Goal: Task Accomplishment & Management: Complete application form

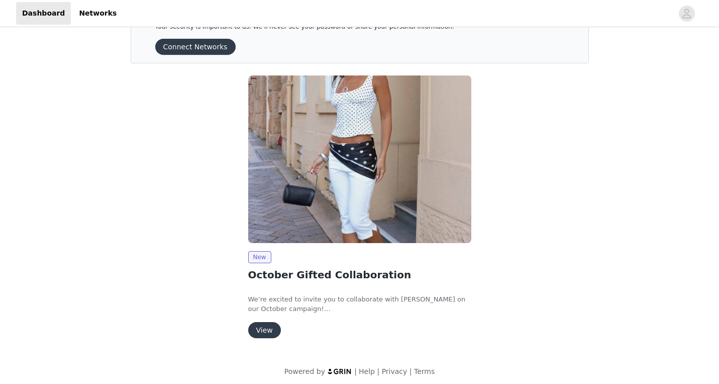
scroll to position [42, 0]
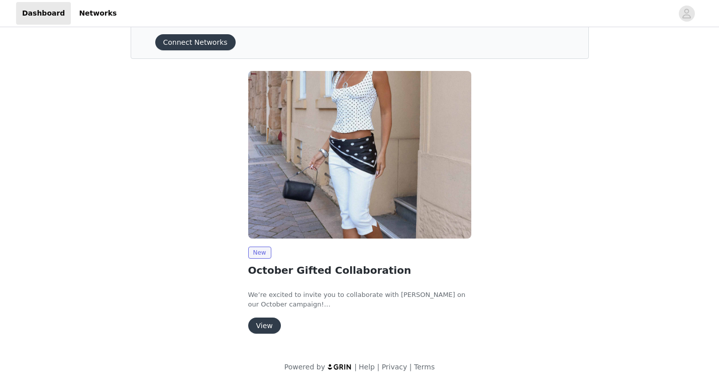
click at [271, 328] on button "View" at bounding box center [264, 325] width 33 height 16
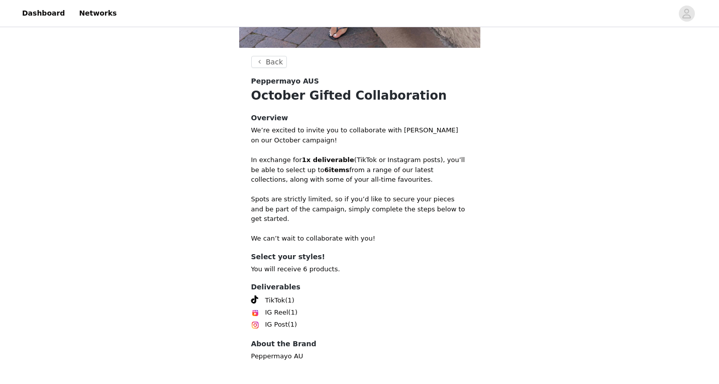
scroll to position [349, 0]
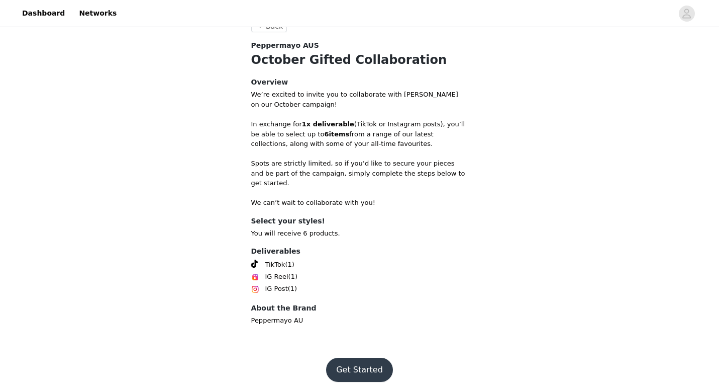
click at [364, 358] on button "Get Started" at bounding box center [359, 369] width 67 height 24
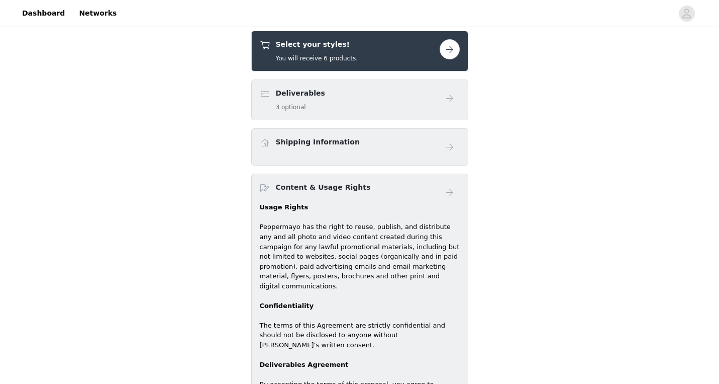
scroll to position [362, 0]
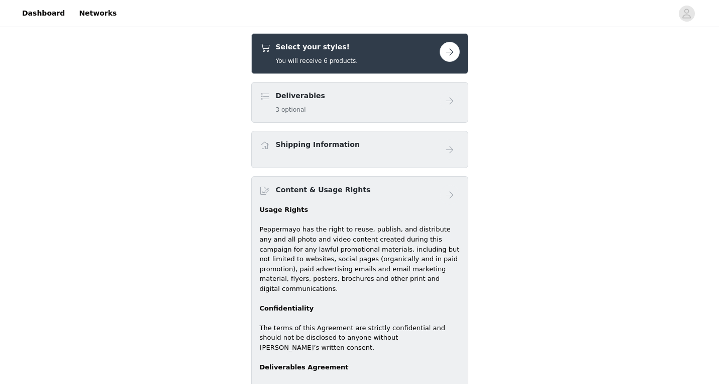
click at [426, 101] on div "Deliverables 3 optional" at bounding box center [350, 102] width 180 height 24
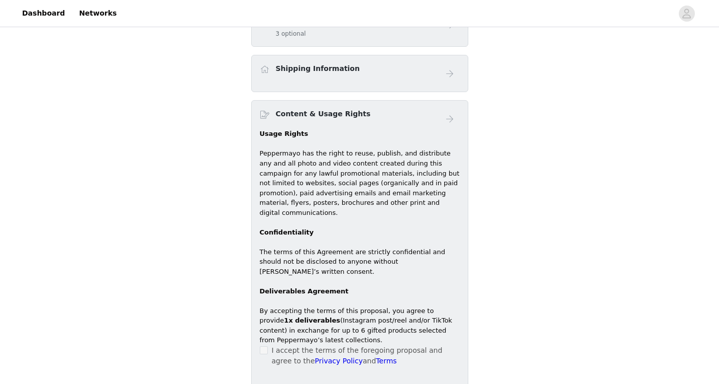
scroll to position [435, 0]
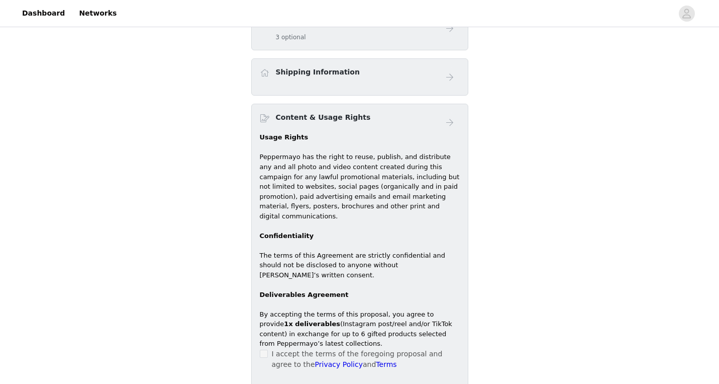
click at [360, 79] on div "Shipping Information" at bounding box center [350, 74] width 180 height 15
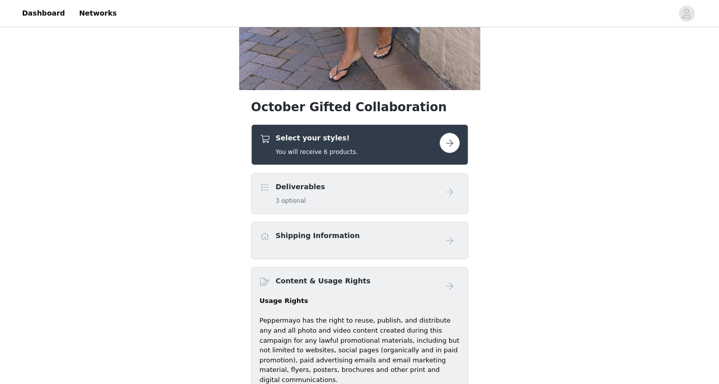
scroll to position [274, 0]
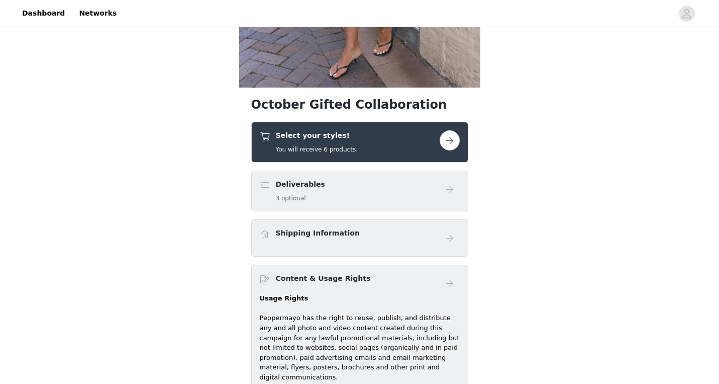
click at [451, 140] on button "button" at bounding box center [450, 140] width 20 height 20
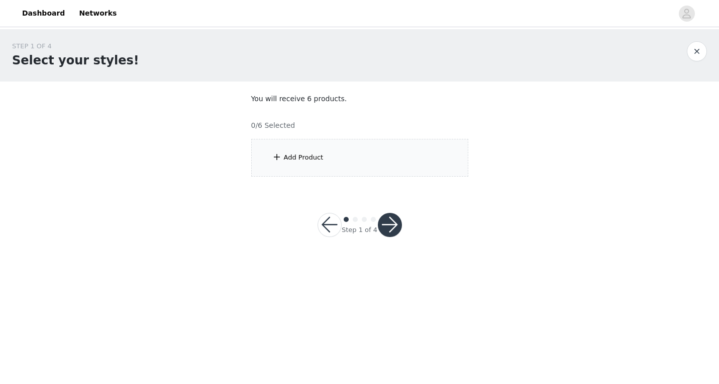
click at [349, 155] on div "Add Product" at bounding box center [359, 158] width 217 height 38
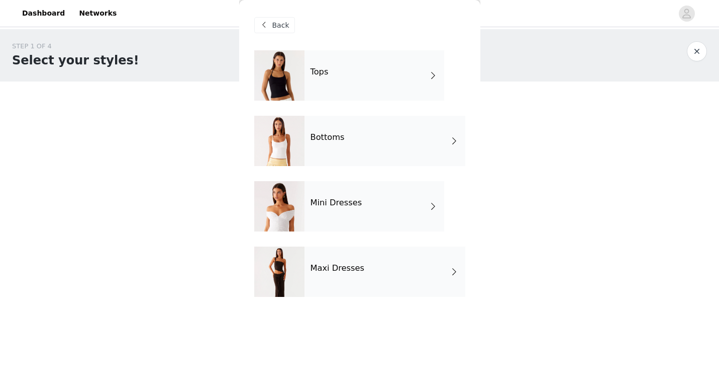
click at [372, 82] on div "Tops" at bounding box center [375, 75] width 140 height 50
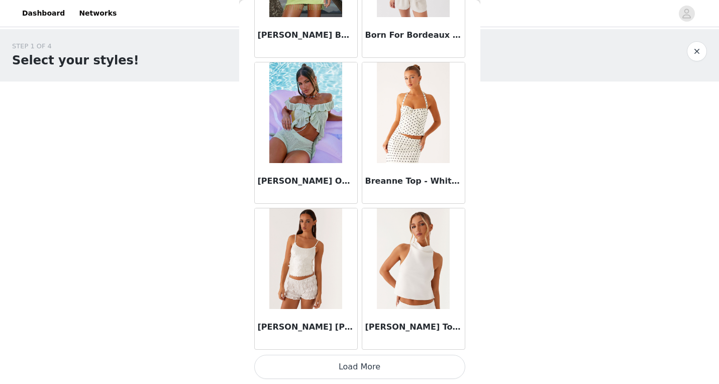
click at [353, 364] on button "Load More" at bounding box center [359, 366] width 211 height 24
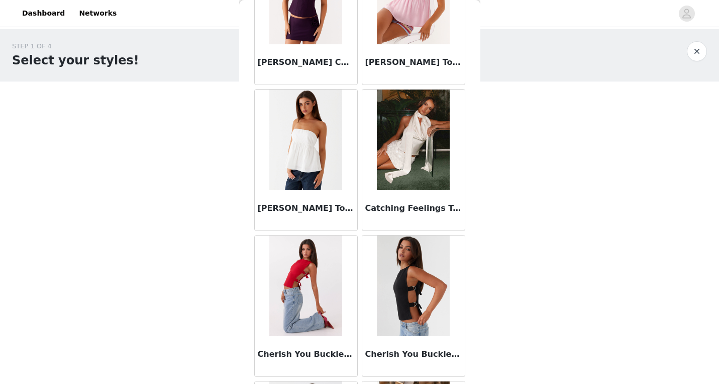
scroll to position [1709, 0]
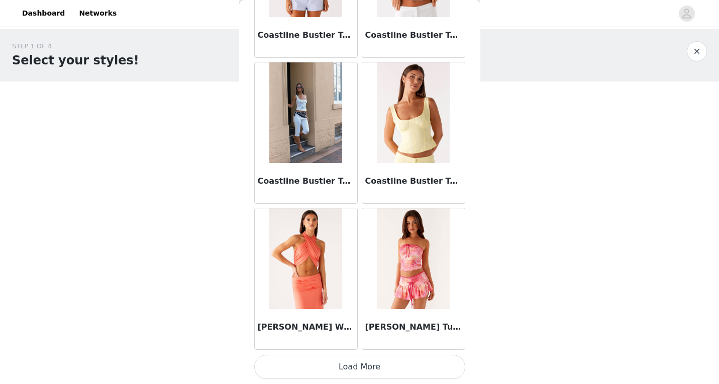
click at [368, 369] on button "Load More" at bounding box center [359, 366] width 211 height 24
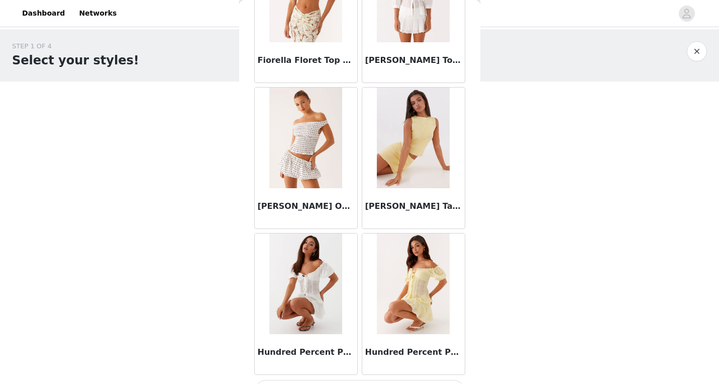
scroll to position [4071, 0]
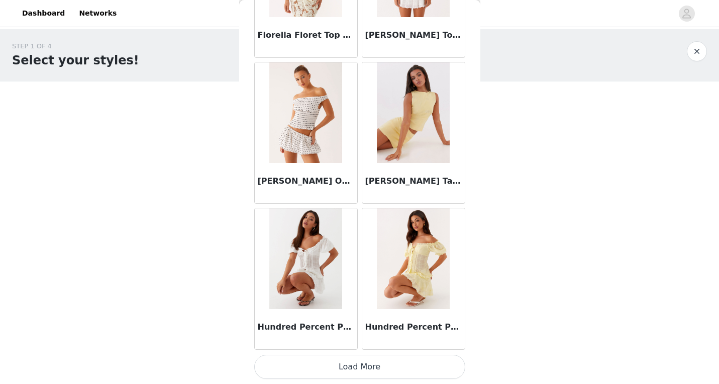
click at [375, 358] on button "Load More" at bounding box center [359, 366] width 211 height 24
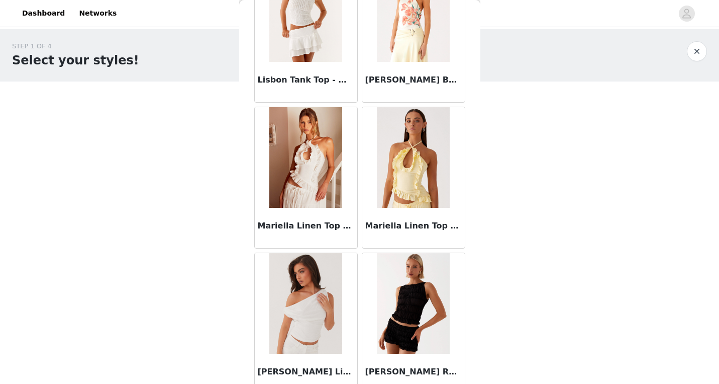
scroll to position [5529, 0]
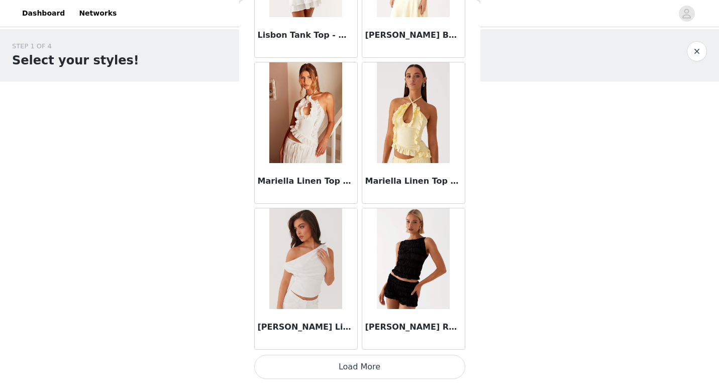
click at [354, 366] on button "Load More" at bounding box center [359, 366] width 211 height 24
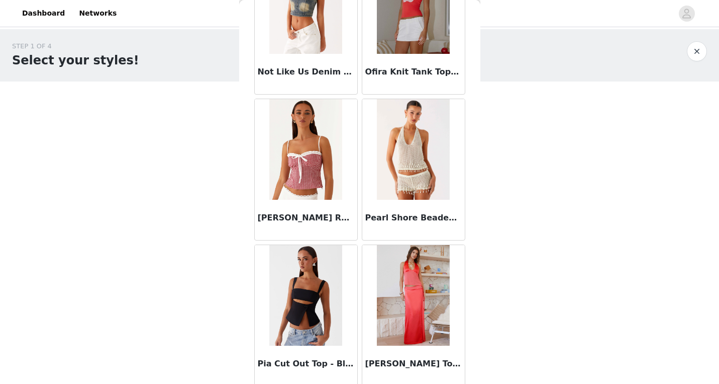
scroll to position [6987, 0]
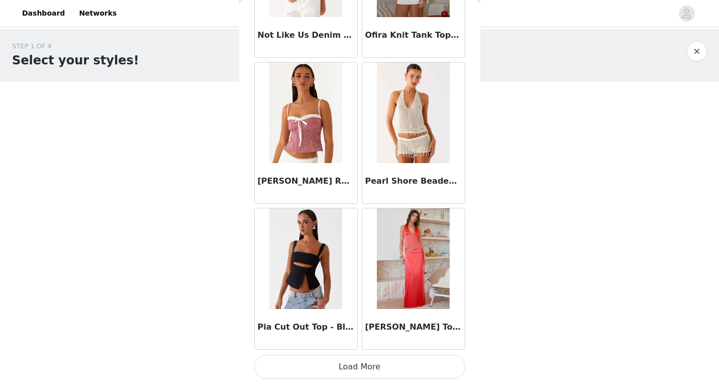
click at [366, 361] on button "Load More" at bounding box center [359, 366] width 211 height 24
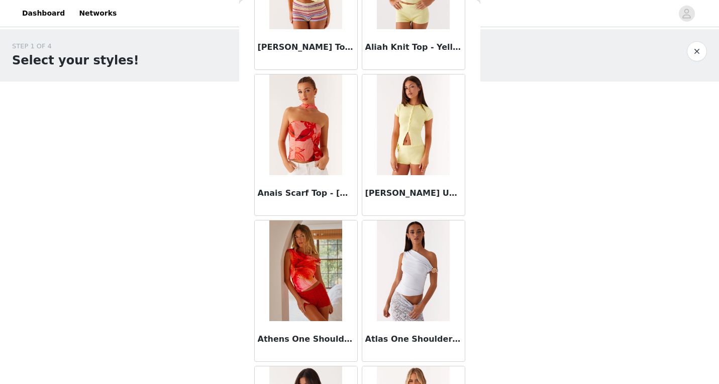
scroll to position [0, 0]
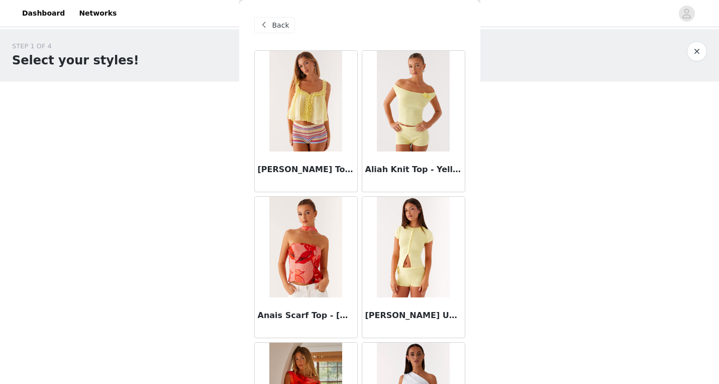
click at [265, 27] on span at bounding box center [264, 25] width 12 height 12
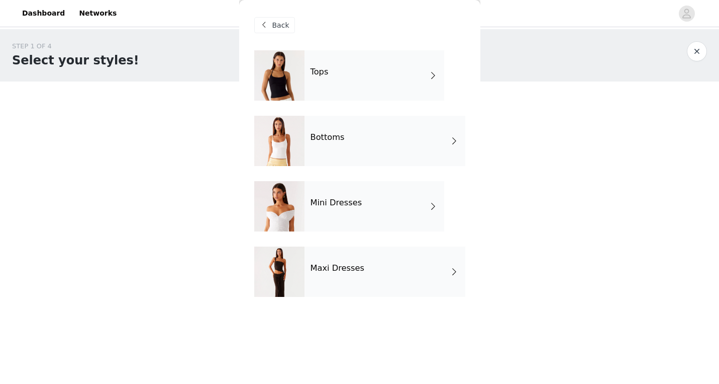
click at [341, 203] on h4 "Mini Dresses" at bounding box center [337, 202] width 52 height 9
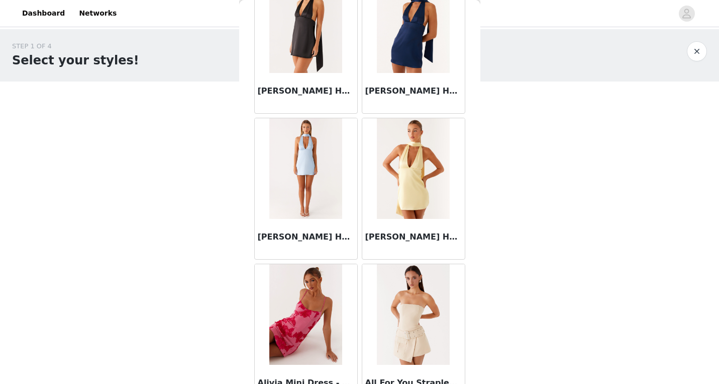
scroll to position [1155, 0]
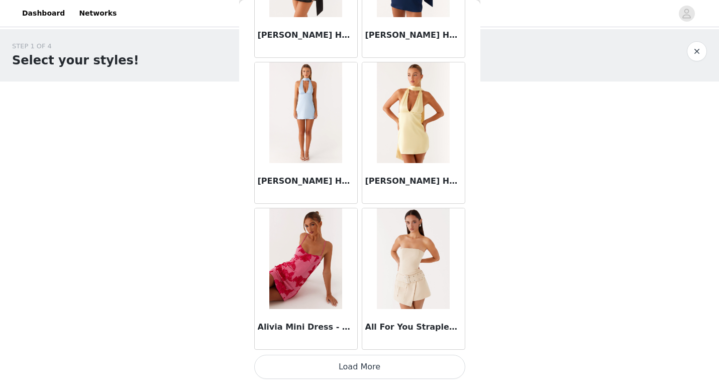
click at [372, 361] on button "Load More" at bounding box center [359, 366] width 211 height 24
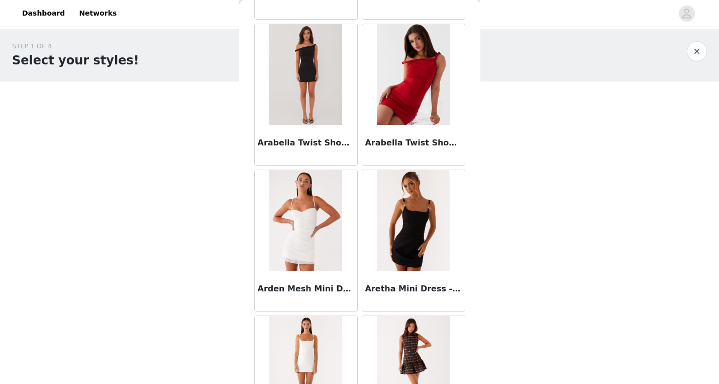
scroll to position [2208, 0]
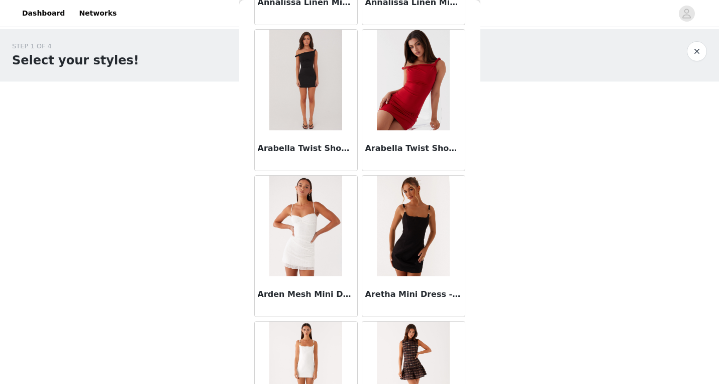
click at [426, 96] on img at bounding box center [413, 80] width 73 height 101
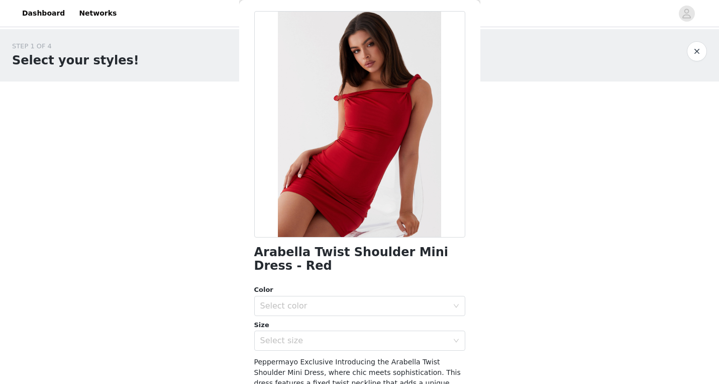
scroll to position [44, 0]
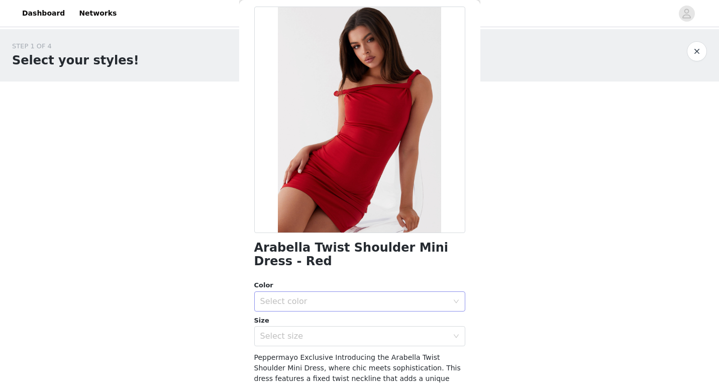
click at [342, 298] on div "Select color" at bounding box center [354, 301] width 188 height 10
click at [324, 328] on li "Red" at bounding box center [359, 323] width 211 height 16
click at [324, 340] on div "Select size" at bounding box center [354, 336] width 188 height 10
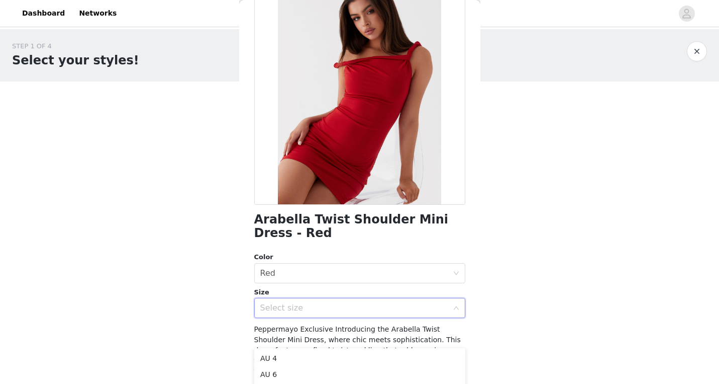
scroll to position [73, 0]
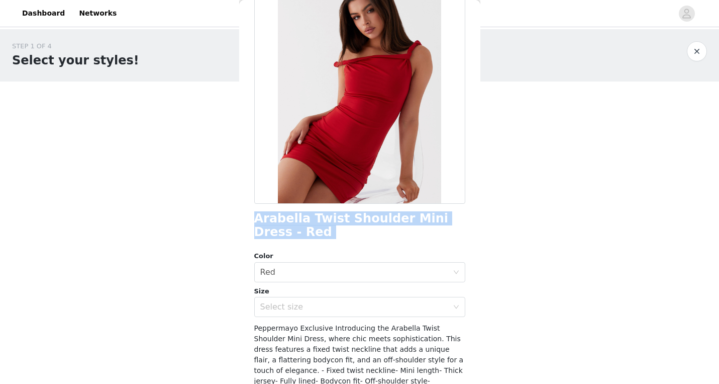
drag, startPoint x: 304, startPoint y: 242, endPoint x: 251, endPoint y: 221, distance: 57.3
click at [251, 221] on div "Back Arabella Twist Shoulder Mini Dress - Red Color Select color Red Size Selec…" at bounding box center [359, 192] width 241 height 384
copy div "Arabella Twist Shoulder Mini Dress - Red"
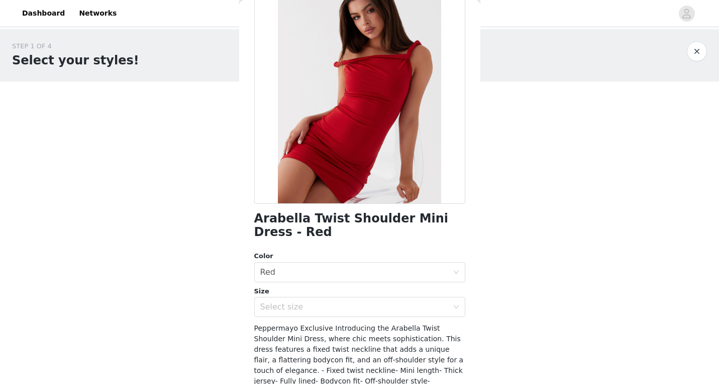
click at [563, 167] on div "STEP 1 OF 4 Select your styles! You will receive 6 products. 0/6 Selected Add P…" at bounding box center [359, 108] width 719 height 159
click at [330, 311] on div "Select size" at bounding box center [354, 307] width 188 height 10
click at [690, 53] on button "button" at bounding box center [697, 51] width 20 height 20
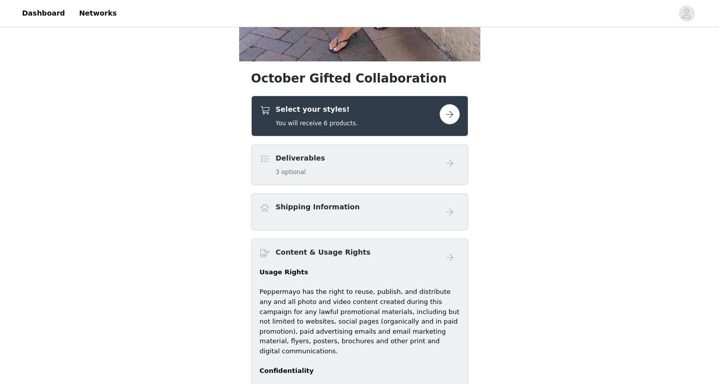
scroll to position [300, 0]
click at [458, 110] on button "button" at bounding box center [450, 115] width 20 height 20
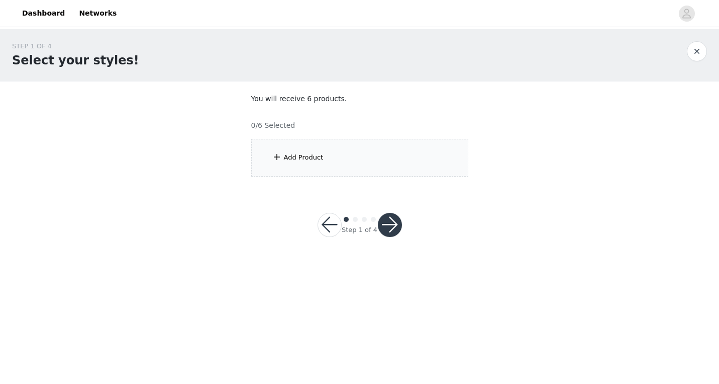
click at [371, 163] on div "Add Product" at bounding box center [359, 158] width 217 height 38
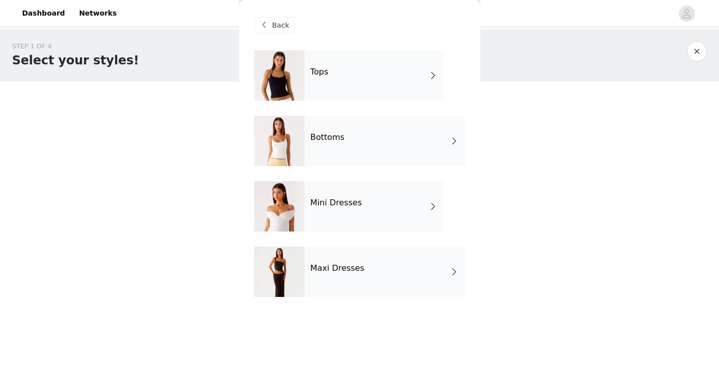
click at [344, 268] on h4 "Maxi Dresses" at bounding box center [338, 267] width 54 height 9
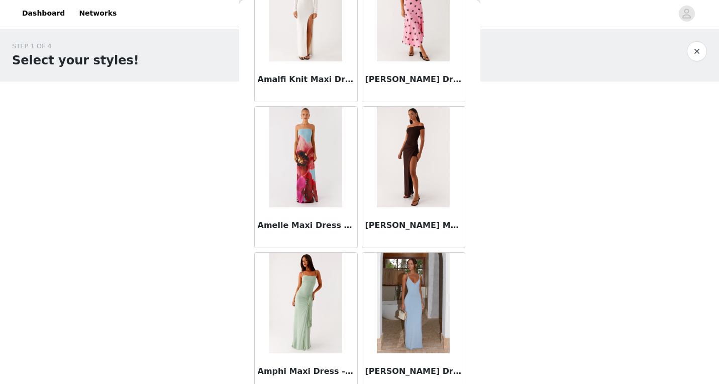
scroll to position [1155, 0]
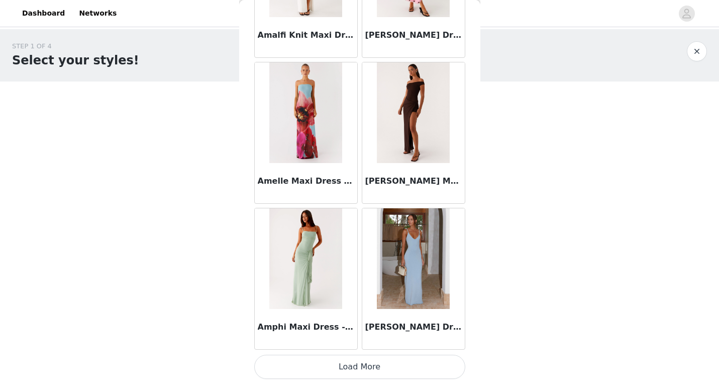
click at [362, 366] on button "Load More" at bounding box center [359, 366] width 211 height 24
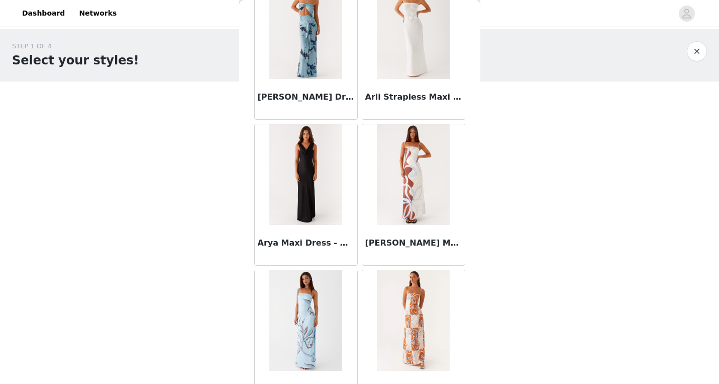
scroll to position [2613, 0]
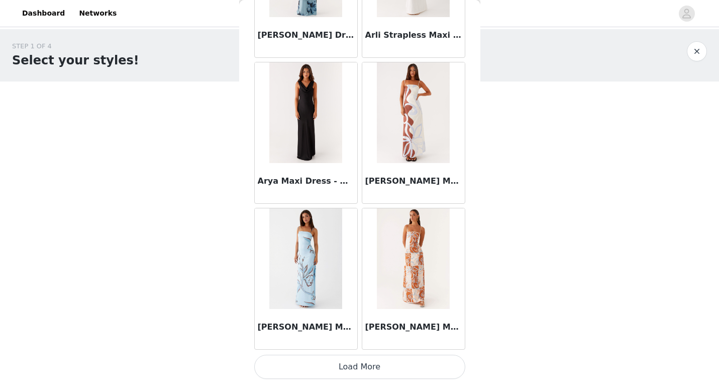
click at [361, 363] on button "Load More" at bounding box center [359, 366] width 211 height 24
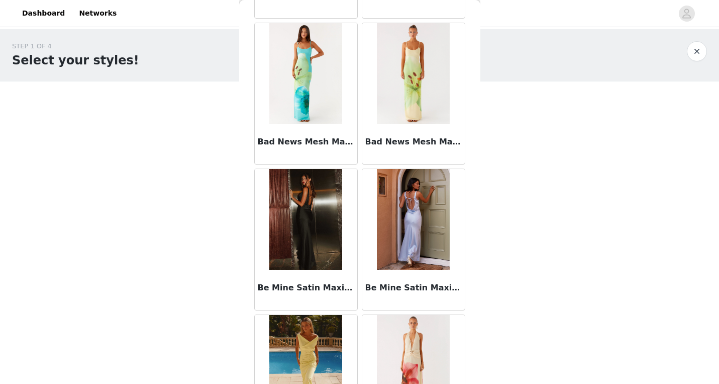
scroll to position [4071, 0]
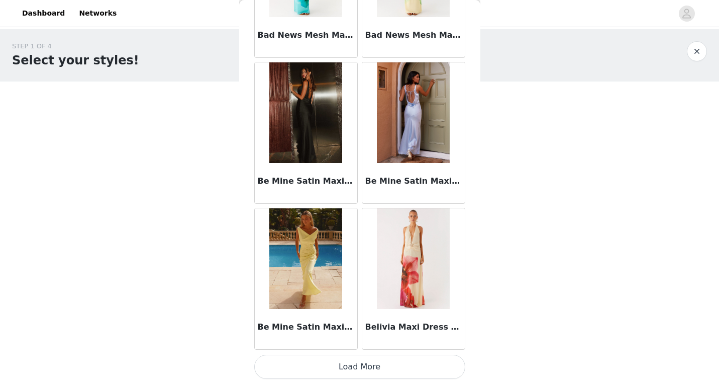
click at [322, 364] on button "Load More" at bounding box center [359, 366] width 211 height 24
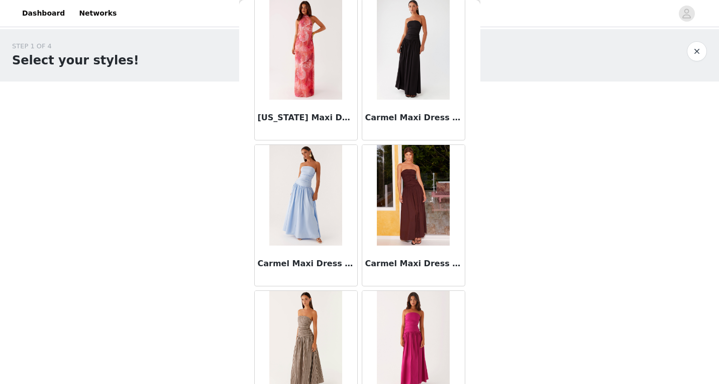
scroll to position [5529, 0]
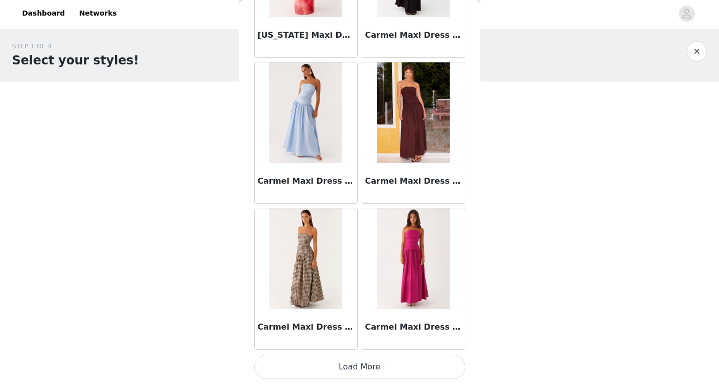
click at [347, 373] on button "Load More" at bounding box center [359, 366] width 211 height 24
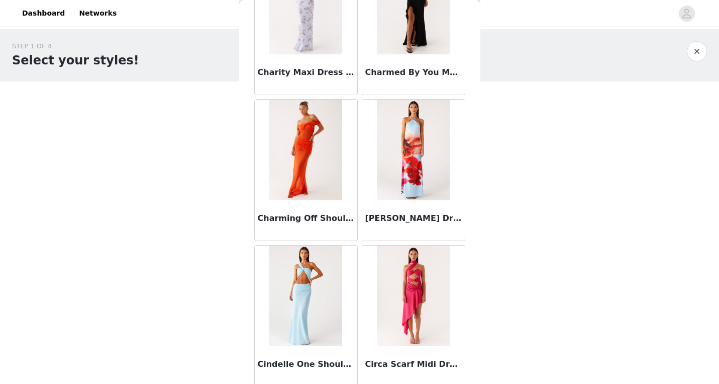
scroll to position [6987, 0]
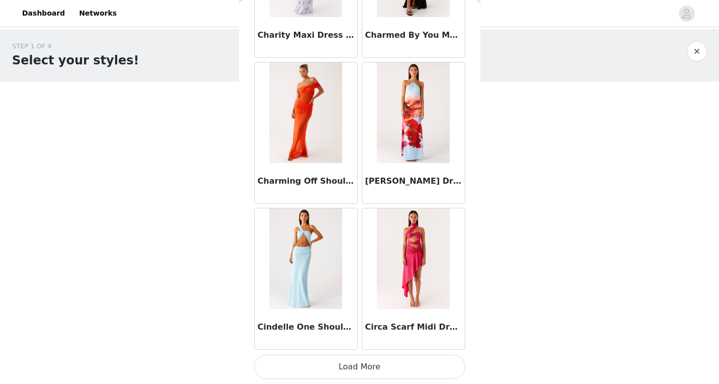
click at [356, 372] on button "Load More" at bounding box center [359, 366] width 211 height 24
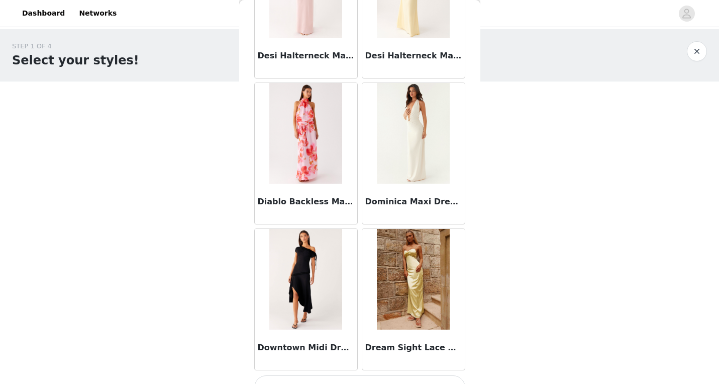
scroll to position [8445, 0]
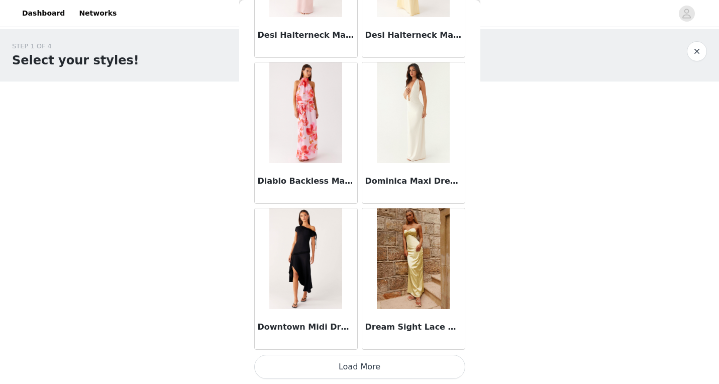
click at [383, 367] on button "Load More" at bounding box center [359, 366] width 211 height 24
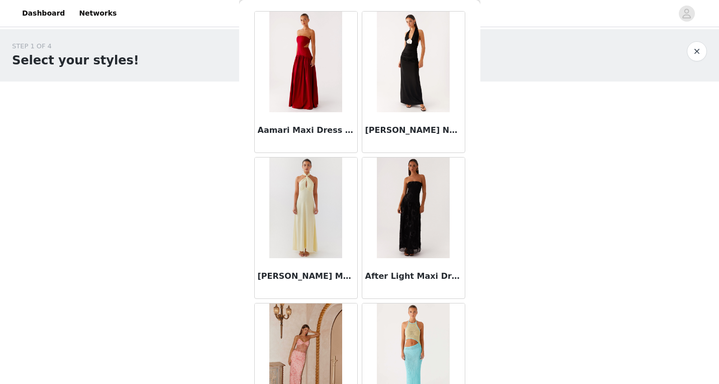
scroll to position [0, 0]
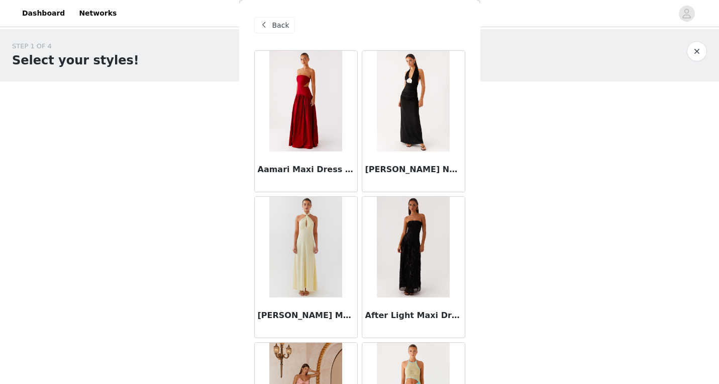
click at [274, 24] on span "Back" at bounding box center [280, 25] width 17 height 11
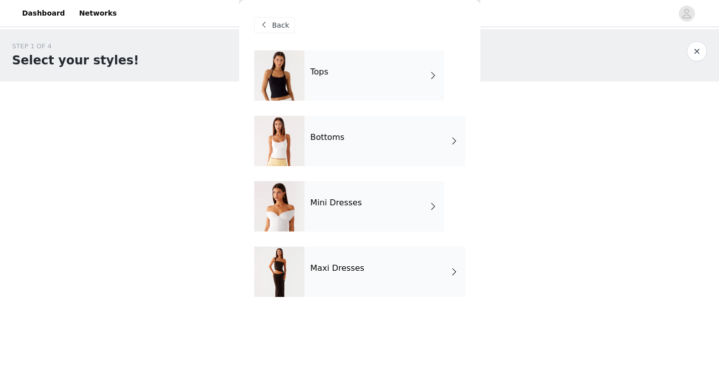
click at [405, 207] on div "Mini Dresses" at bounding box center [375, 206] width 140 height 50
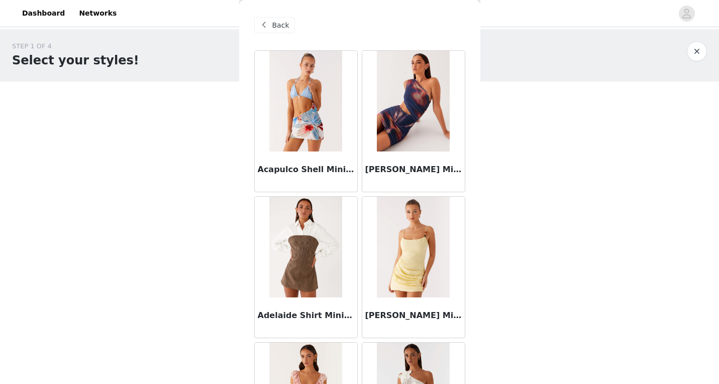
click at [405, 207] on img at bounding box center [413, 247] width 73 height 101
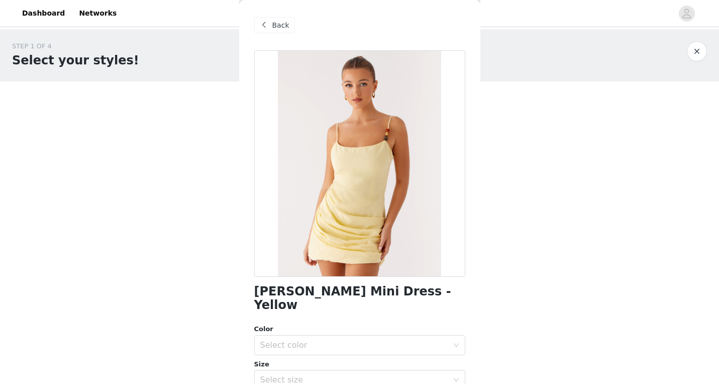
click at [280, 24] on span "Back" at bounding box center [280, 25] width 17 height 11
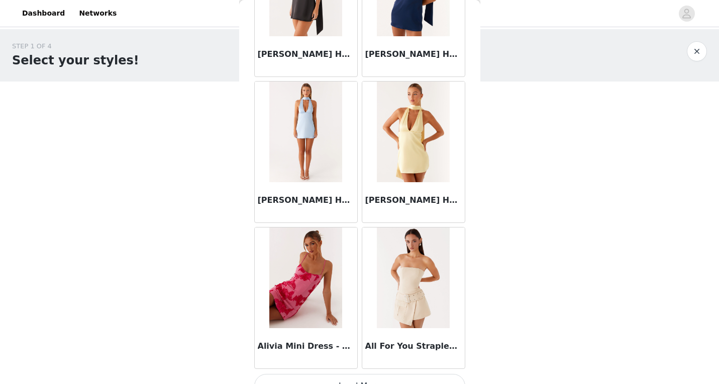
scroll to position [1155, 0]
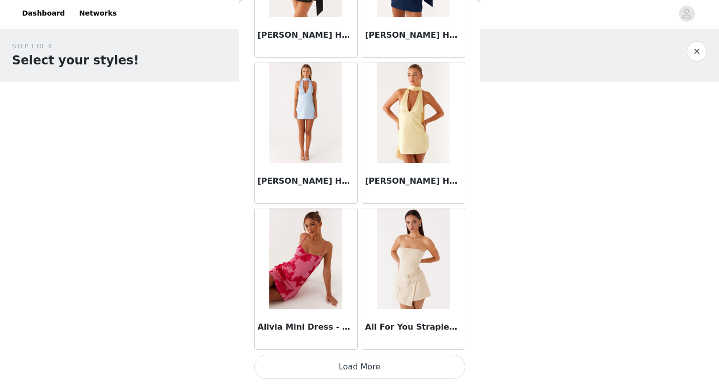
click at [349, 361] on button "Load More" at bounding box center [359, 366] width 211 height 24
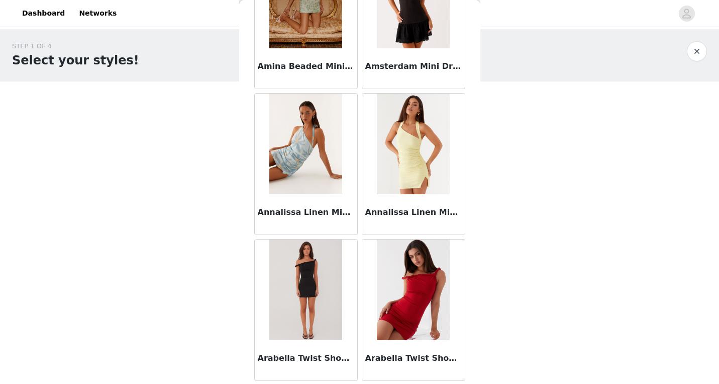
scroll to position [2000, 0]
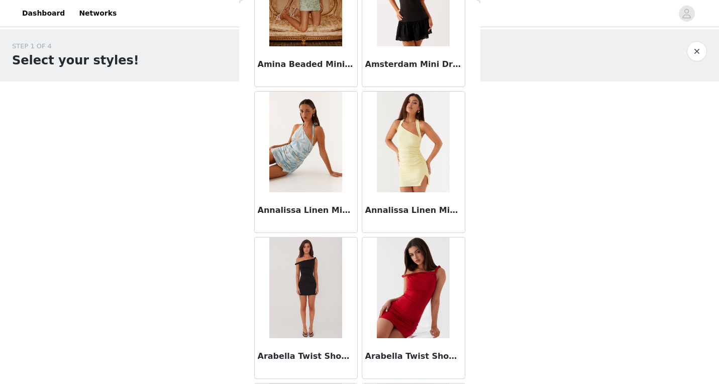
click at [406, 169] on img at bounding box center [413, 141] width 73 height 101
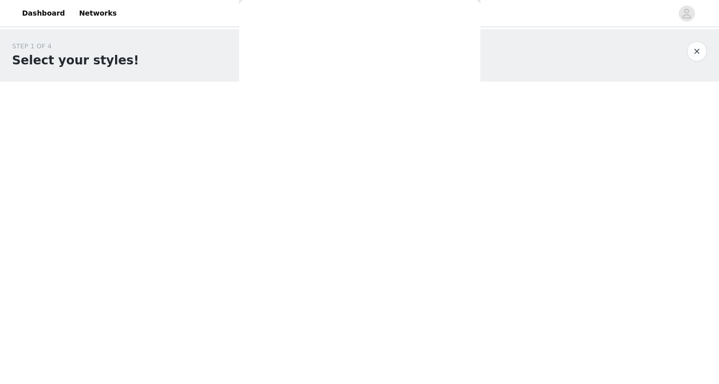
scroll to position [0, 0]
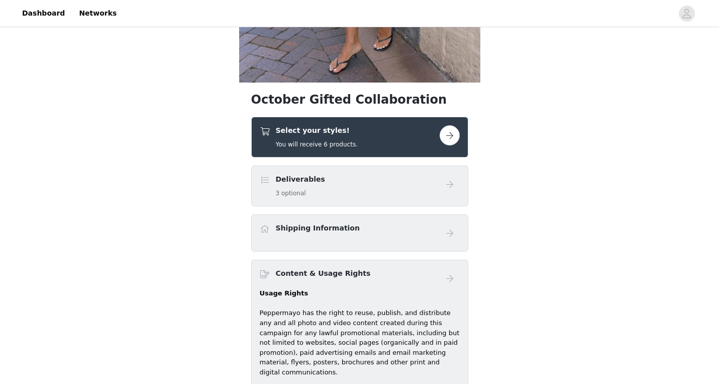
scroll to position [284, 0]
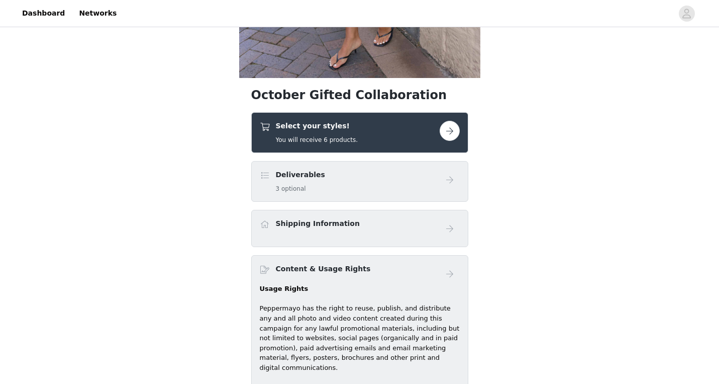
click at [401, 132] on div "Select your styles! You will receive 6 products." at bounding box center [350, 133] width 180 height 24
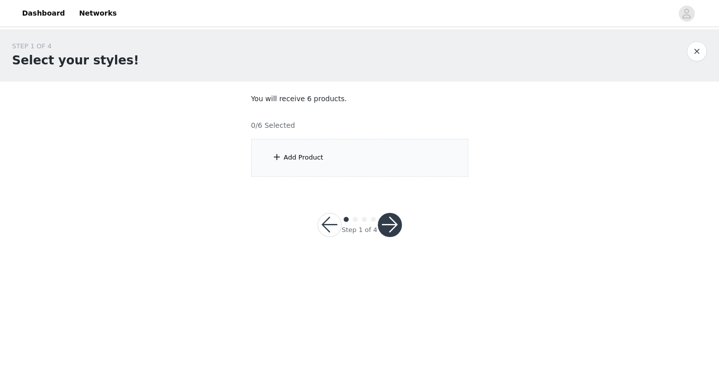
click at [345, 166] on div "Add Product" at bounding box center [359, 158] width 217 height 38
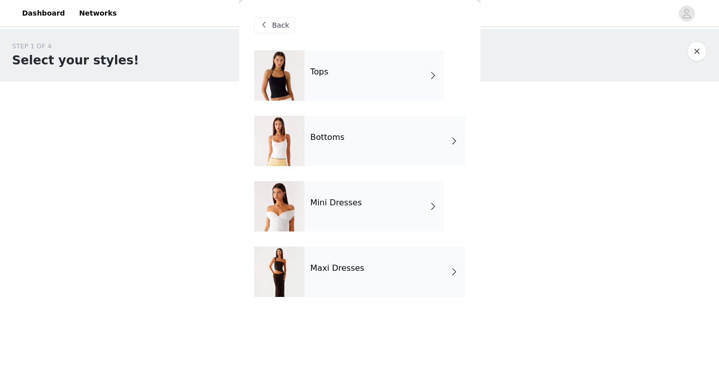
click at [335, 139] on h4 "Bottoms" at bounding box center [328, 137] width 34 height 9
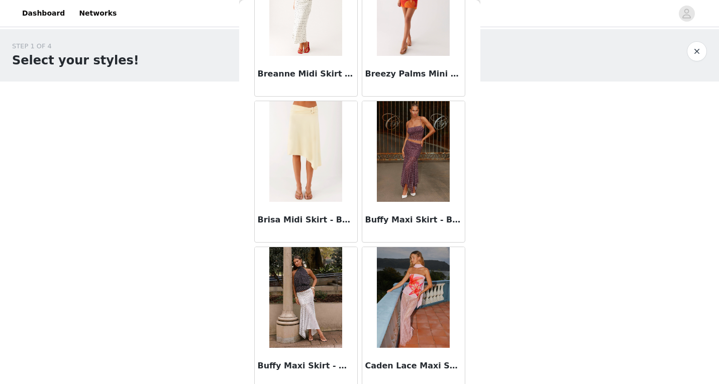
scroll to position [1155, 0]
